Goal: Transaction & Acquisition: Purchase product/service

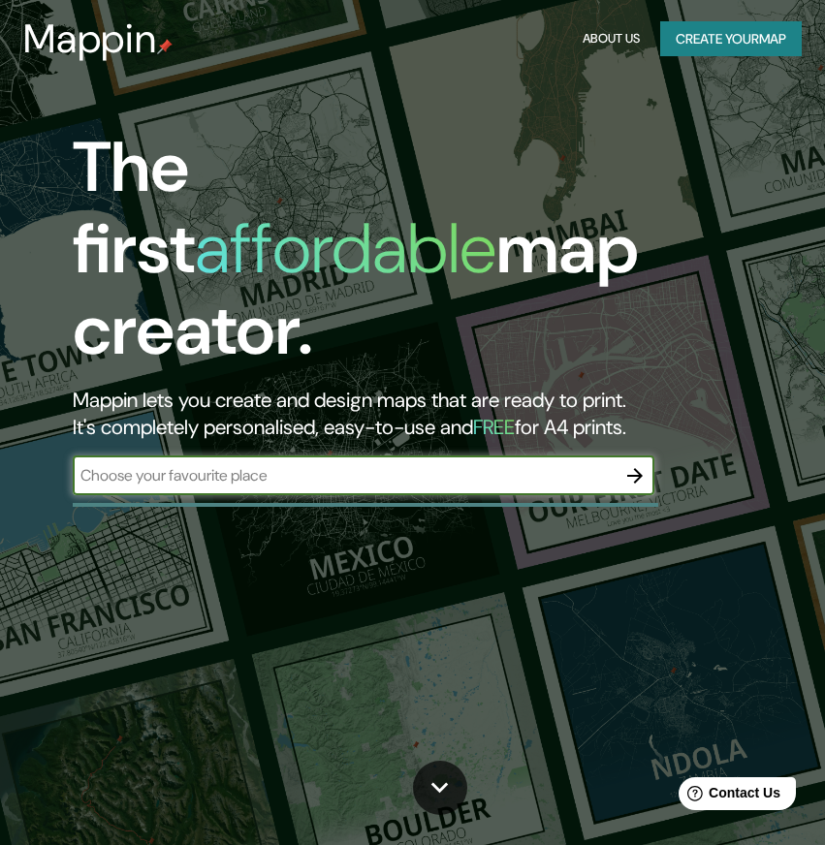
click at [203, 464] on input "text" at bounding box center [344, 475] width 543 height 22
type input "[PERSON_NAME][GEOGRAPHIC_DATA][PERSON_NAME]"
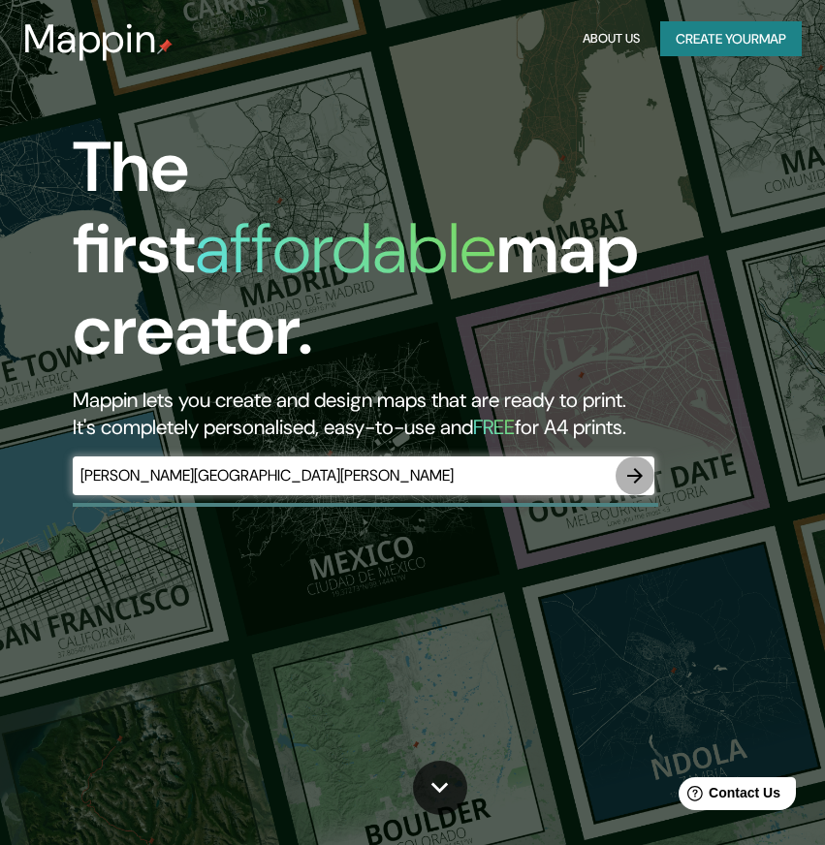
click at [631, 464] on icon "button" at bounding box center [634, 475] width 23 height 23
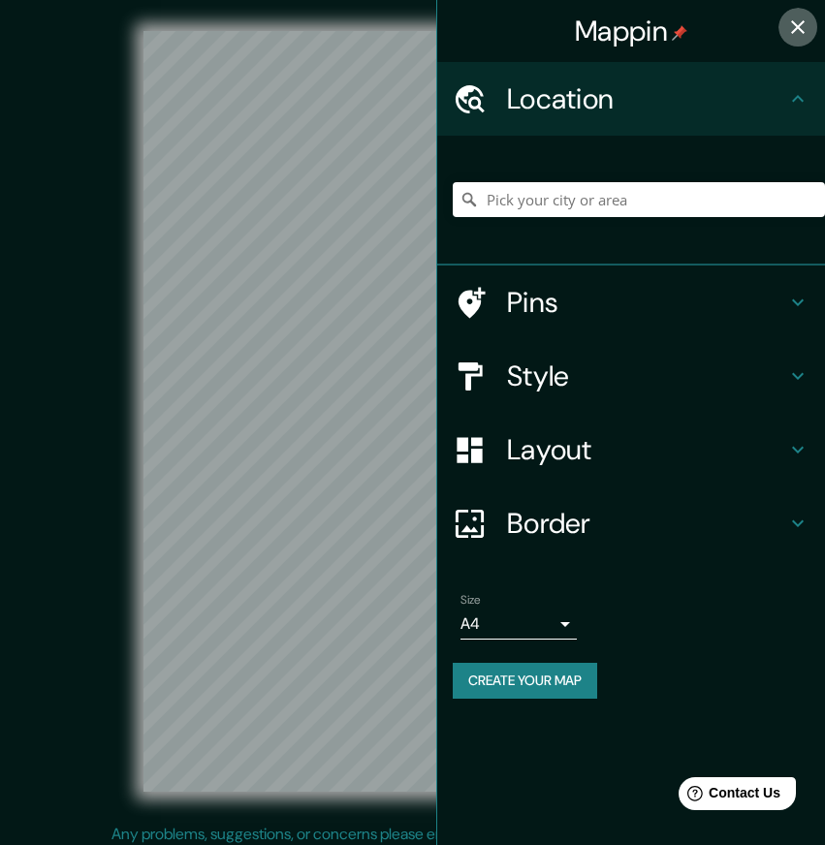
click at [804, 23] on icon "button" at bounding box center [797, 27] width 23 height 23
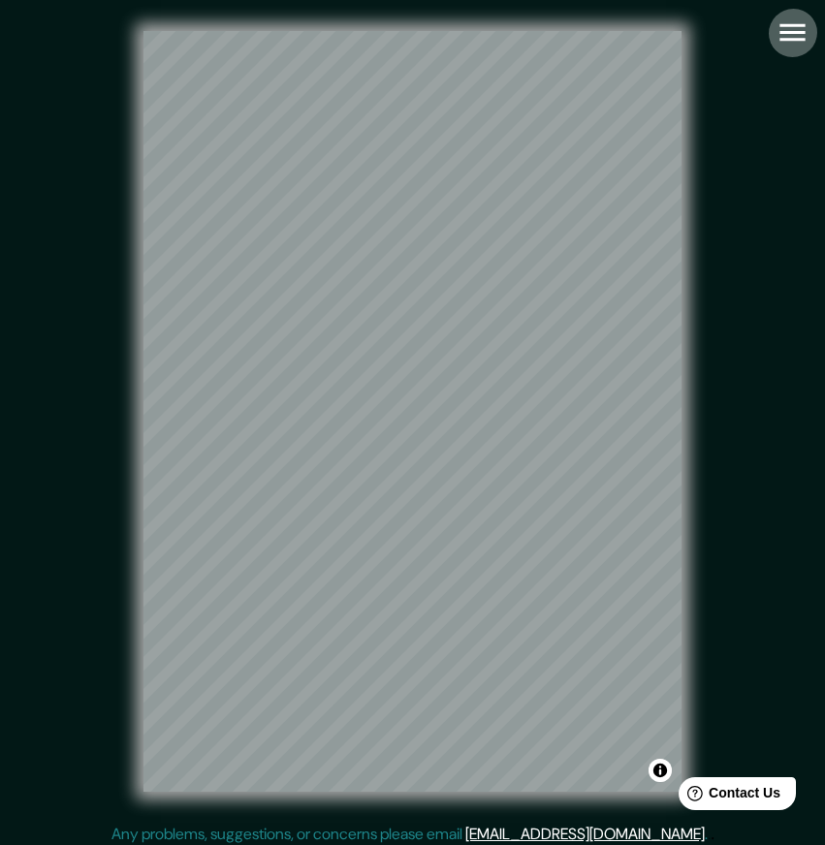
click at [787, 34] on icon "button" at bounding box center [792, 33] width 34 height 34
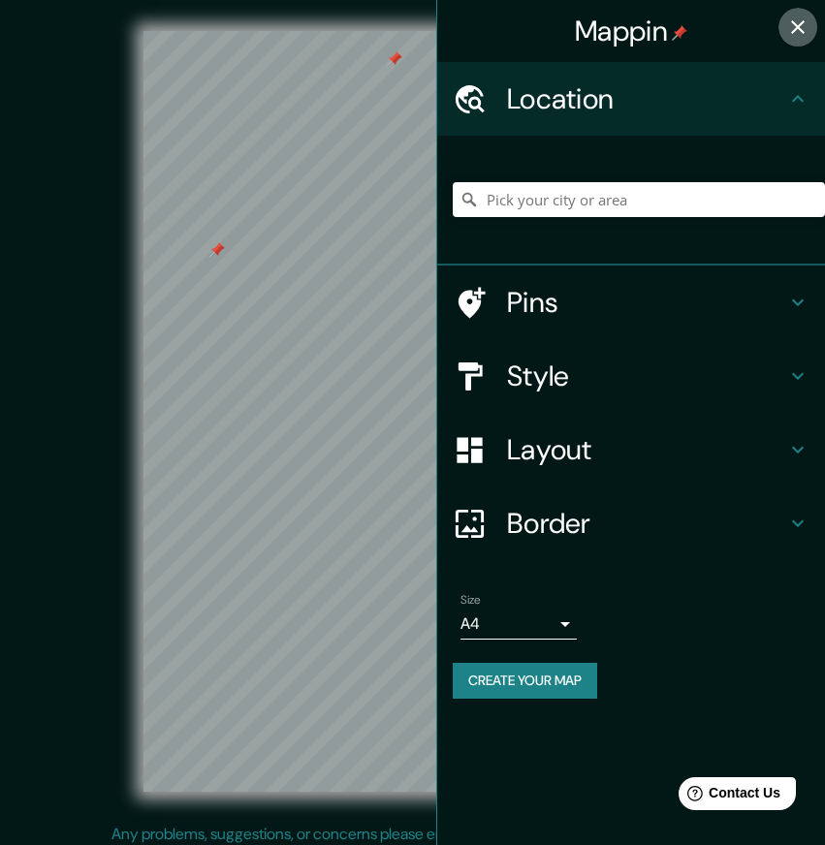
click at [790, 22] on icon "button" at bounding box center [797, 27] width 23 height 23
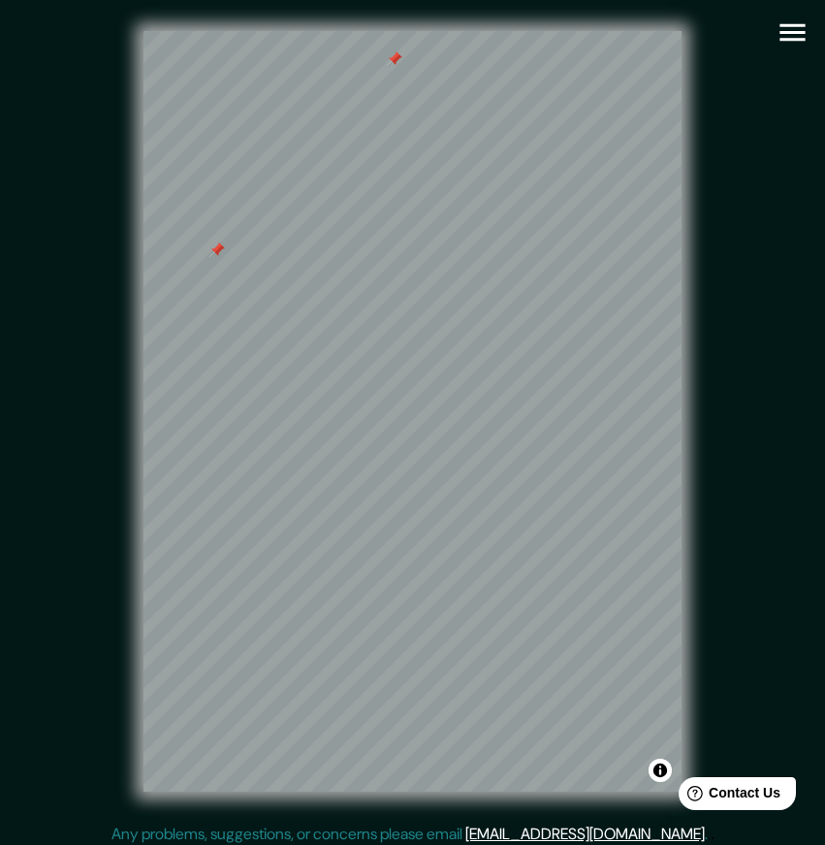
drag, startPoint x: 394, startPoint y: 61, endPoint x: 691, endPoint y: 510, distance: 537.9
click at [754, 568] on div "© Mapbox © OpenStreetMap Improve this map" at bounding box center [413, 411] width 742 height 761
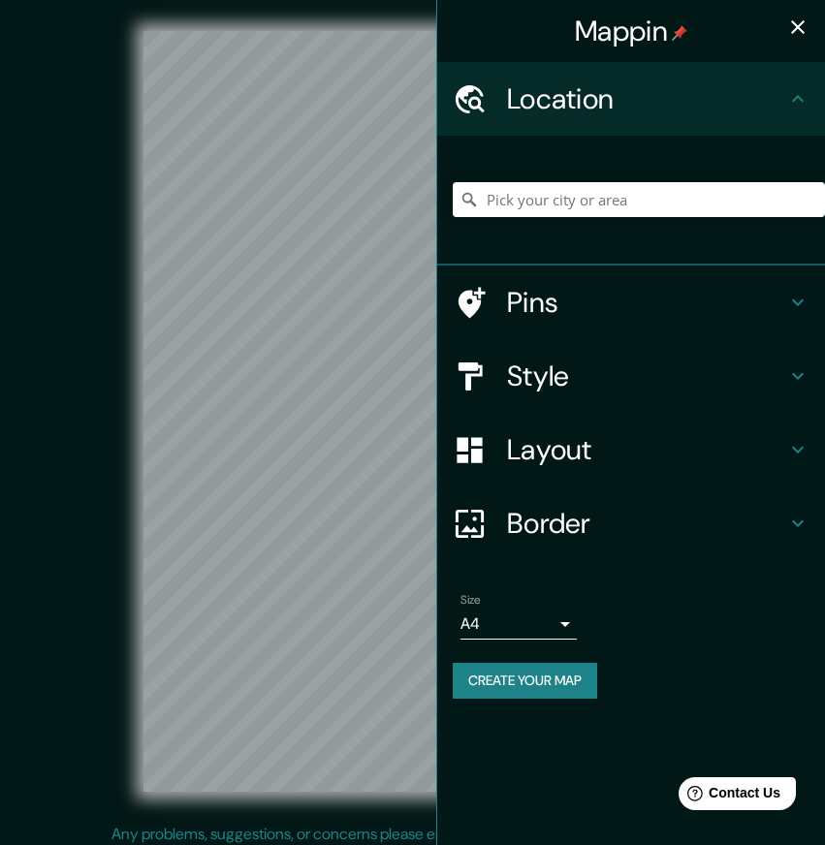
click at [797, 24] on icon "button" at bounding box center [797, 27] width 23 height 23
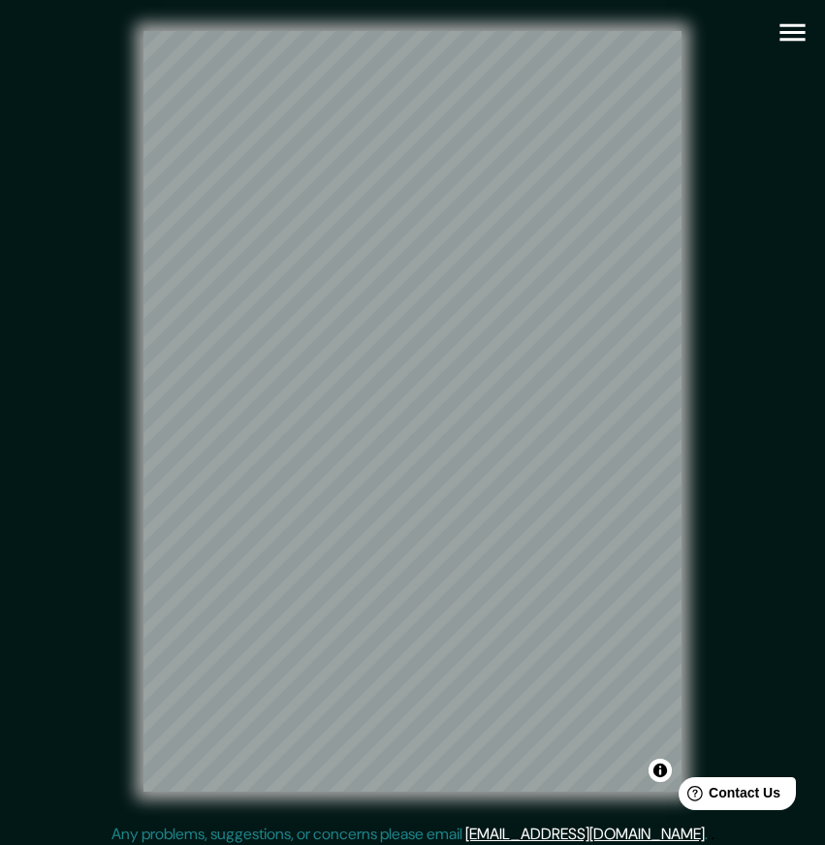
click at [108, 826] on div "Mappin Location Pins Style Layout Border Choose a border. Hint : you can make l…" at bounding box center [412, 427] width 825 height 854
click at [707, 286] on div "© Mapbox © OpenStreetMap Improve this map" at bounding box center [413, 411] width 742 height 761
